Goal: Information Seeking & Learning: Learn about a topic

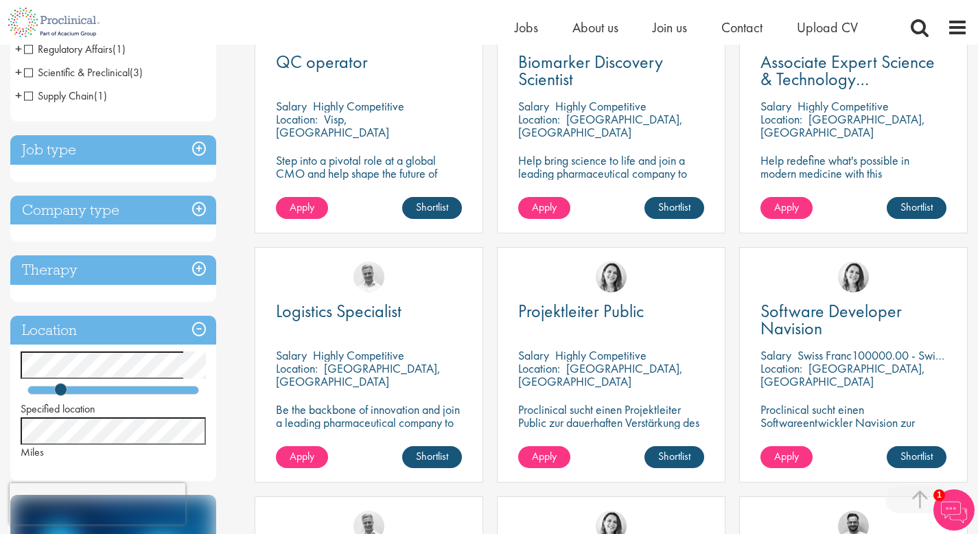
scroll to position [315, 0]
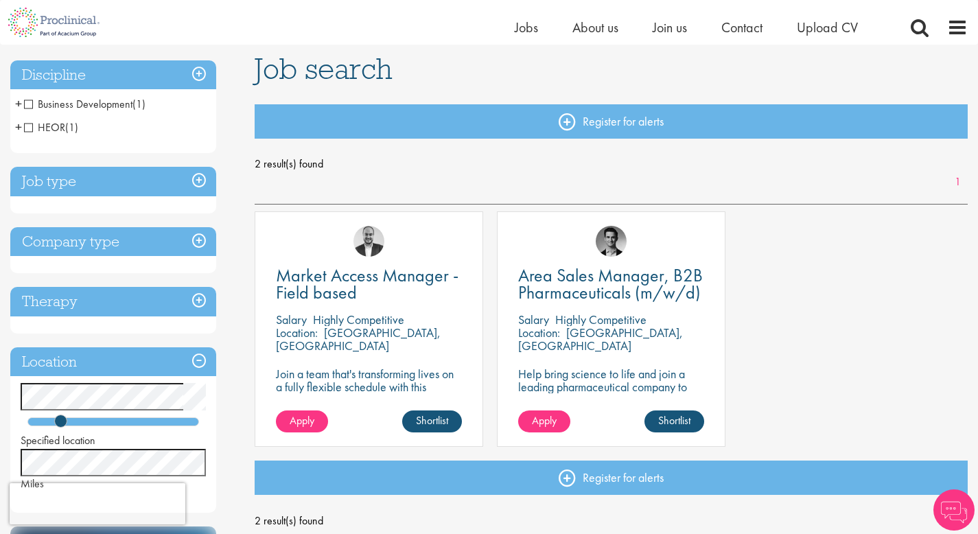
scroll to position [84, 0]
